Goal: Task Accomplishment & Management: Use online tool/utility

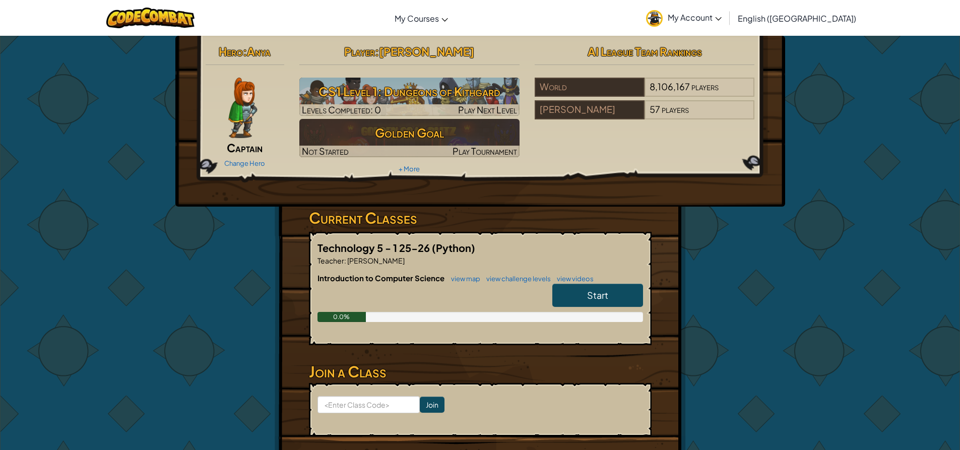
click at [617, 294] on link "Start" at bounding box center [597, 295] width 91 height 23
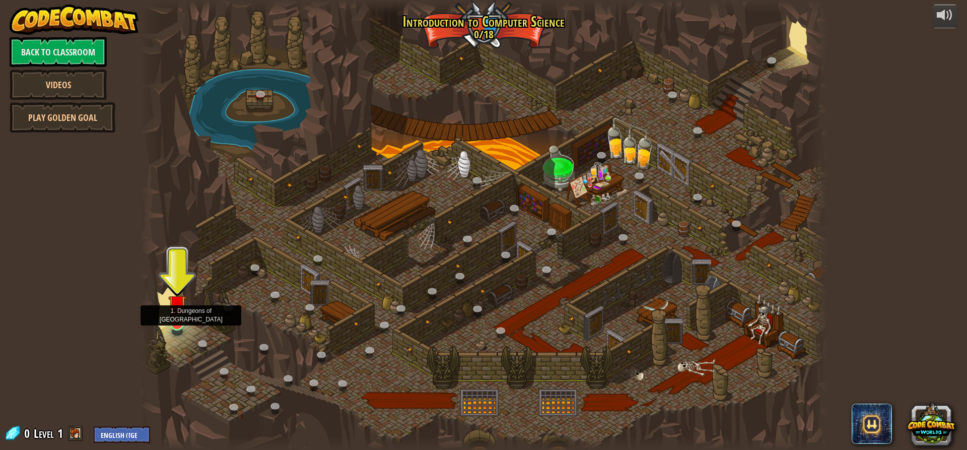
click at [178, 323] on img at bounding box center [177, 304] width 18 height 42
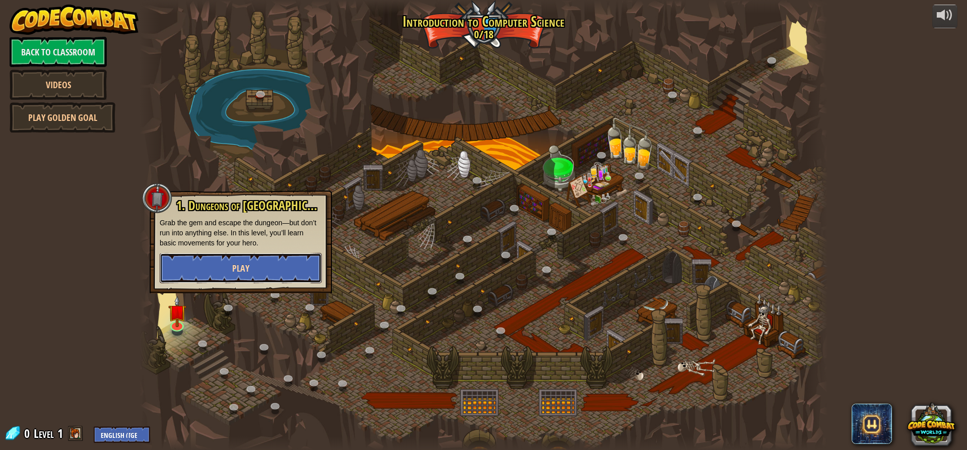
click at [260, 266] on button "Play" at bounding box center [241, 268] width 162 height 30
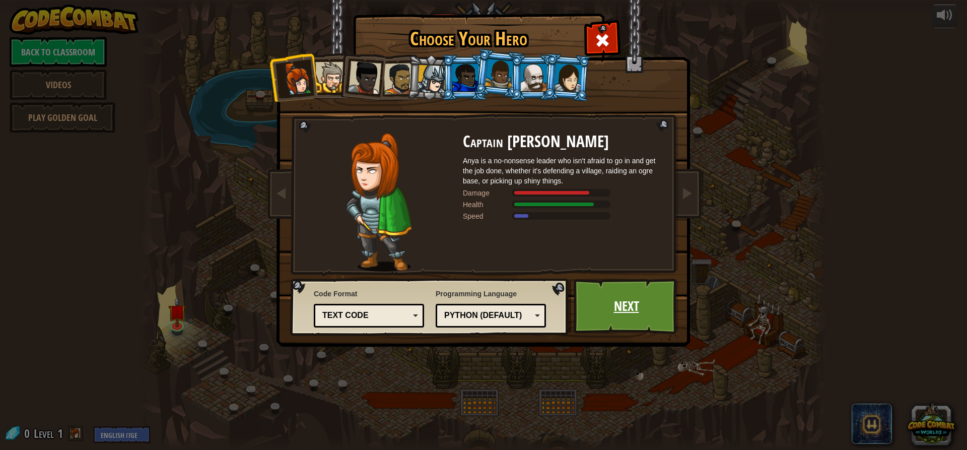
click at [604, 305] on link "Next" at bounding box center [626, 306] width 105 height 55
click at [604, 1] on body "powered by Back to Classroom Videos Play Golden Goal 25. Kithgard Gates (Locked…" at bounding box center [483, 0] width 967 height 1
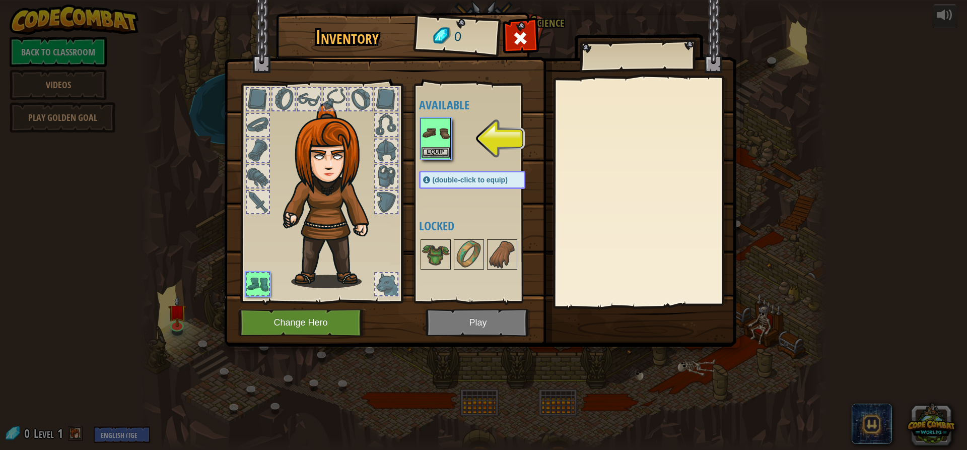
click at [442, 141] on img at bounding box center [436, 133] width 28 height 28
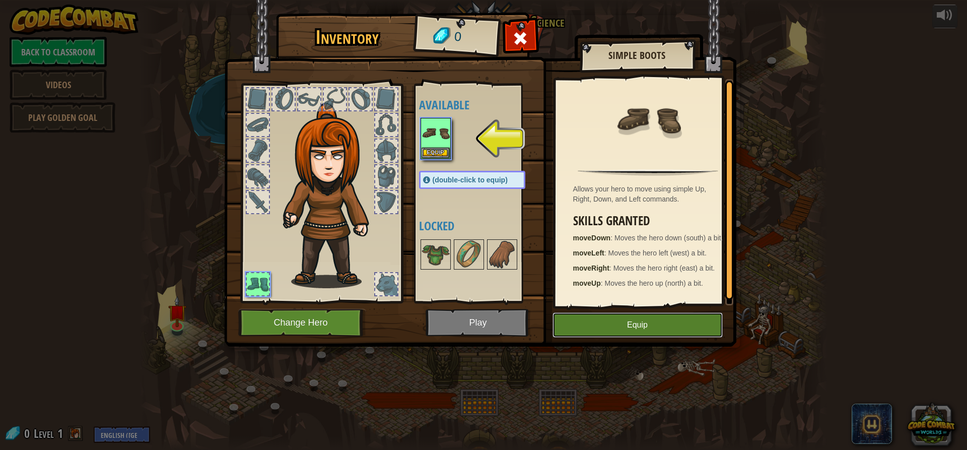
click at [658, 315] on button "Equip" at bounding box center [638, 324] width 170 height 25
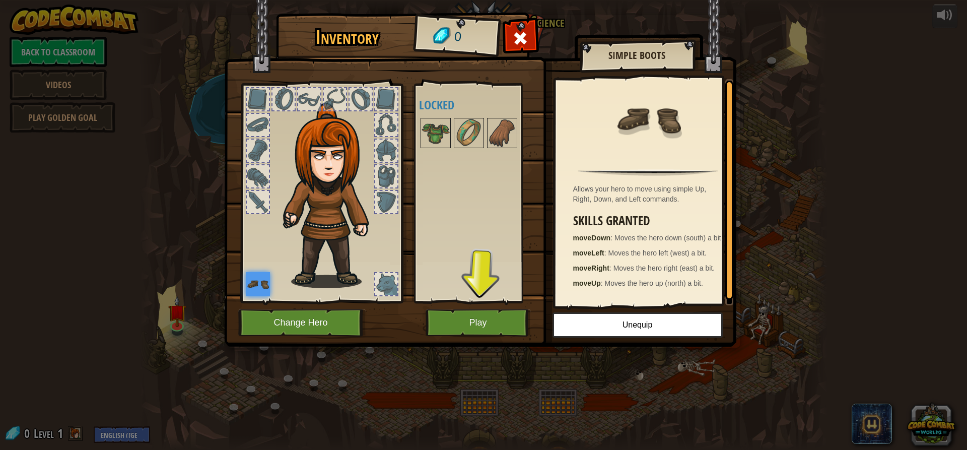
click at [460, 306] on img at bounding box center [480, 164] width 512 height 366
click at [470, 320] on button "Play" at bounding box center [478, 323] width 105 height 28
